Goal: Task Accomplishment & Management: Manage account settings

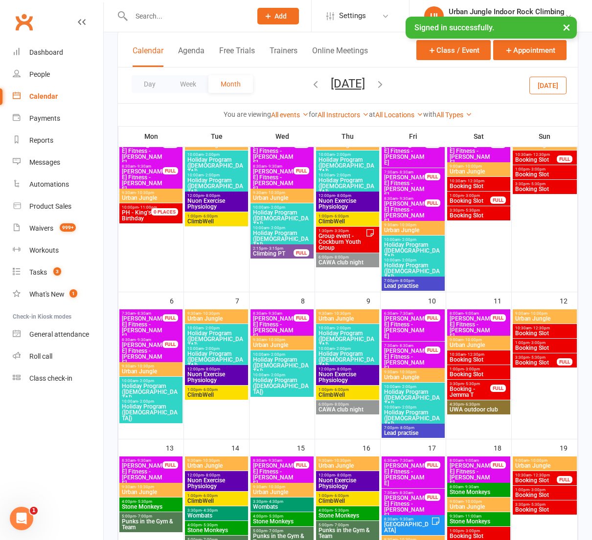
click at [167, 13] on input "text" at bounding box center [186, 16] width 116 height 14
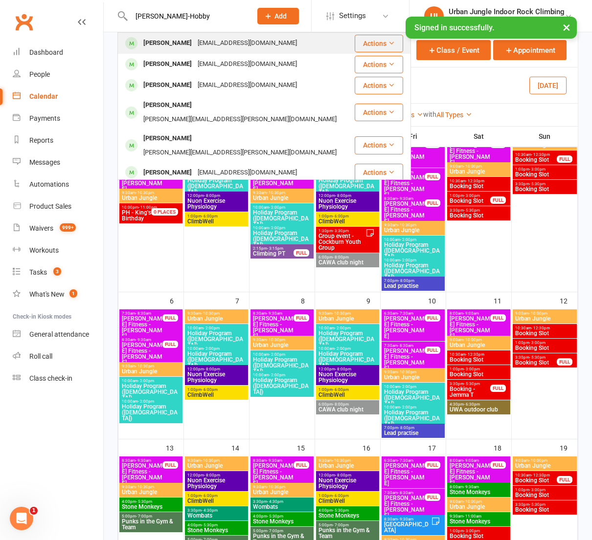
type input "[PERSON_NAME]-Hobby"
click at [164, 45] on div "[PERSON_NAME]" at bounding box center [167, 43] width 54 height 14
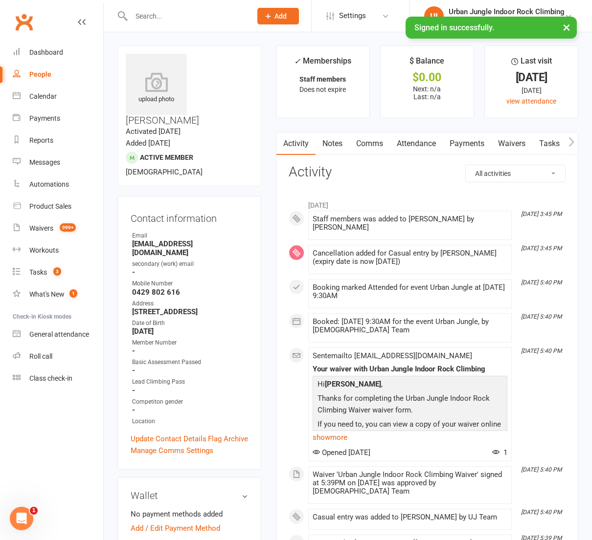
scroll to position [0, 0]
click at [241, 209] on h3 "Contact information" at bounding box center [189, 216] width 117 height 15
click at [157, 433] on link "Update Contact Details" at bounding box center [169, 439] width 76 height 12
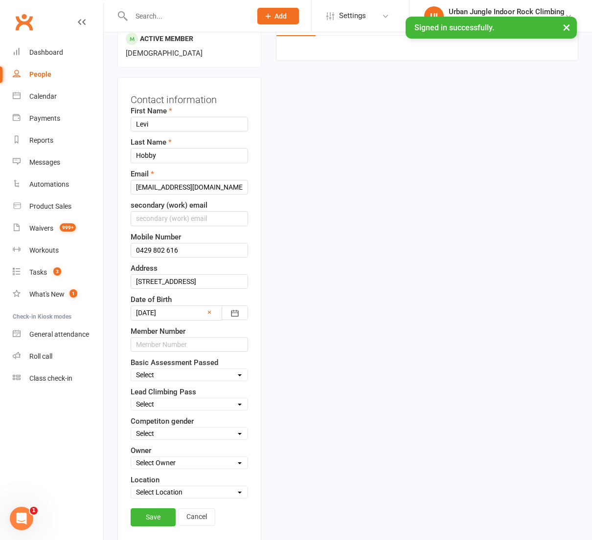
scroll to position [120, 0]
click at [198, 508] on link "Cancel" at bounding box center [196, 517] width 37 height 18
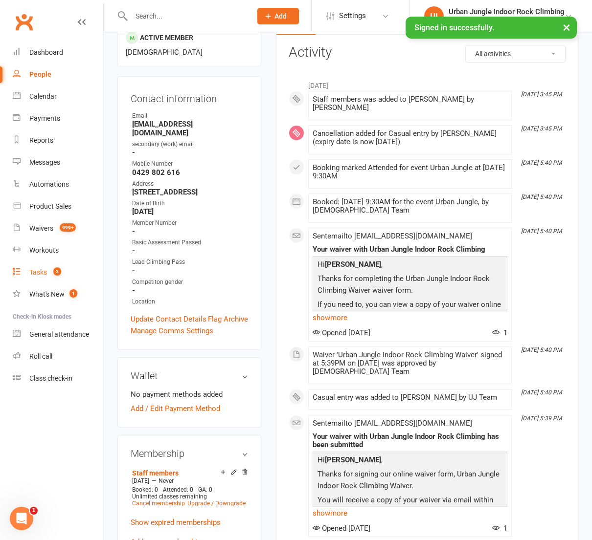
click at [43, 276] on link "Tasks 3" at bounding box center [58, 273] width 90 height 22
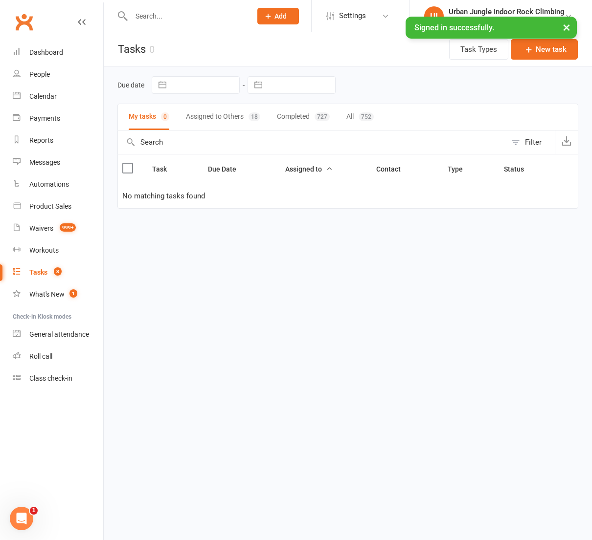
click at [216, 116] on button "Assigned to Others 18" at bounding box center [223, 117] width 74 height 26
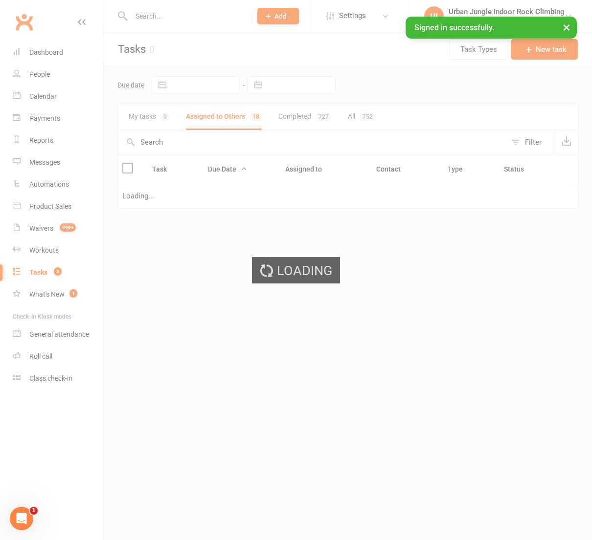
select select "started"
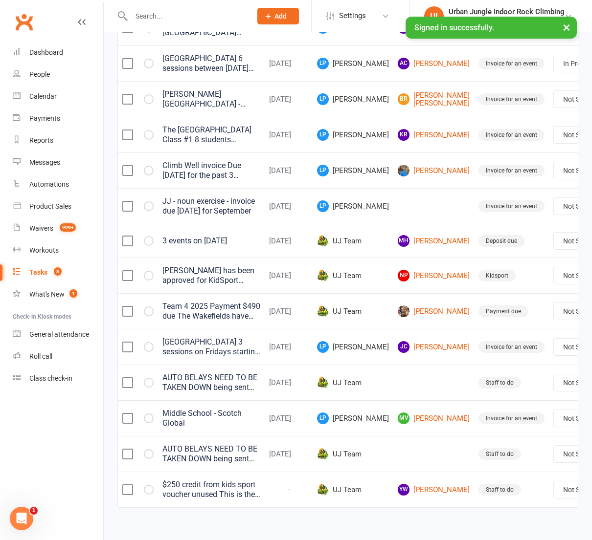
scroll to position [338, 0]
